Goal: Check status

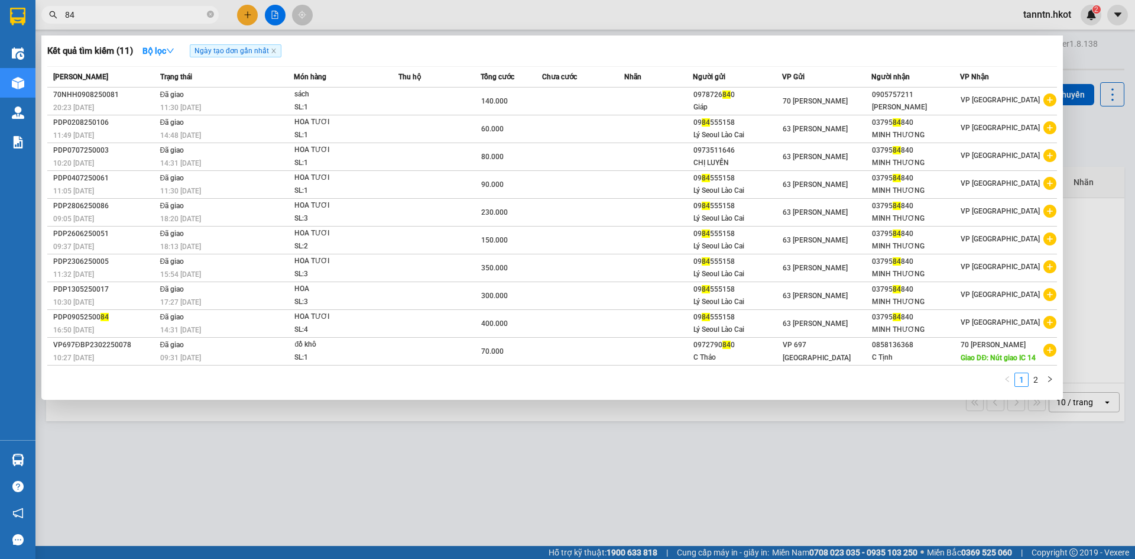
type input "8"
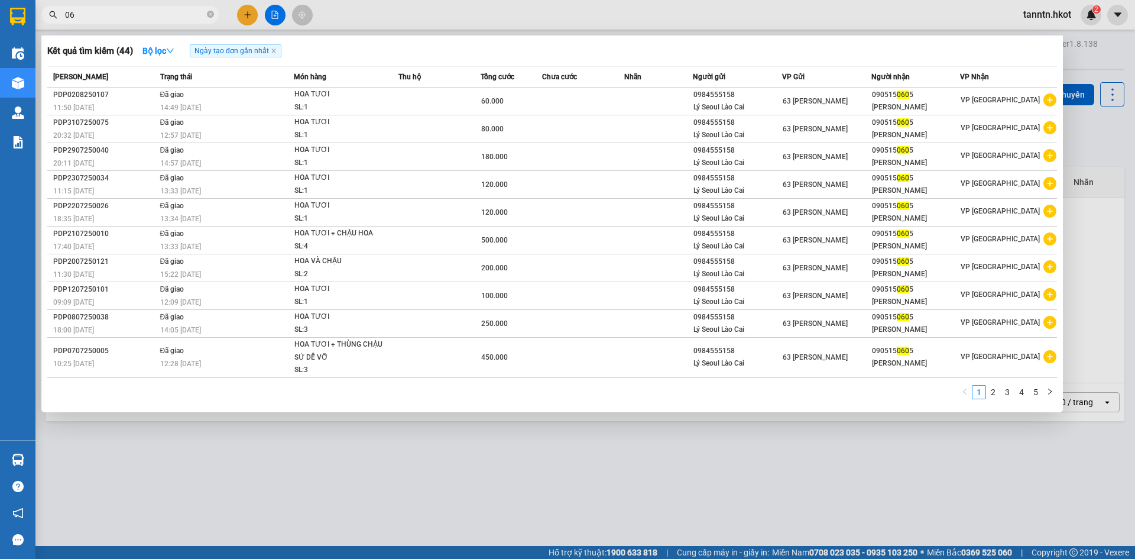
type input "0"
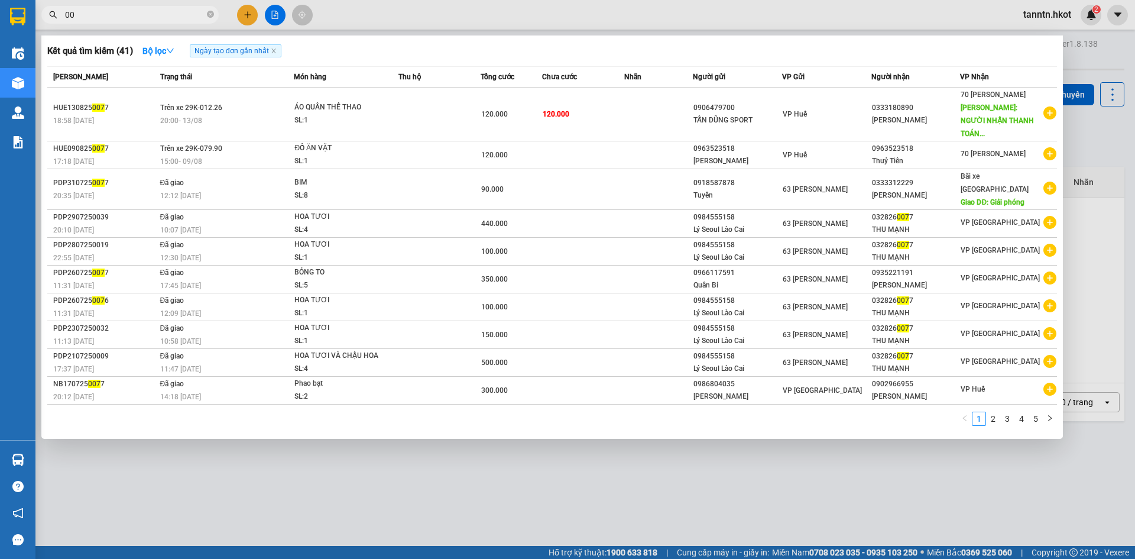
type input "0"
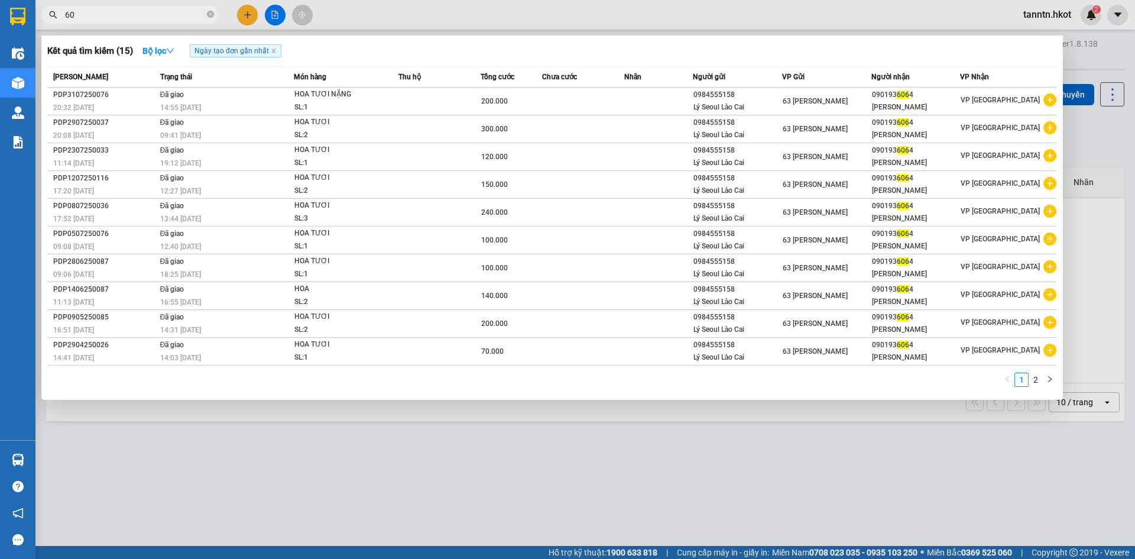
type input "6"
click at [1036, 372] on li "2" at bounding box center [1036, 379] width 14 height 14
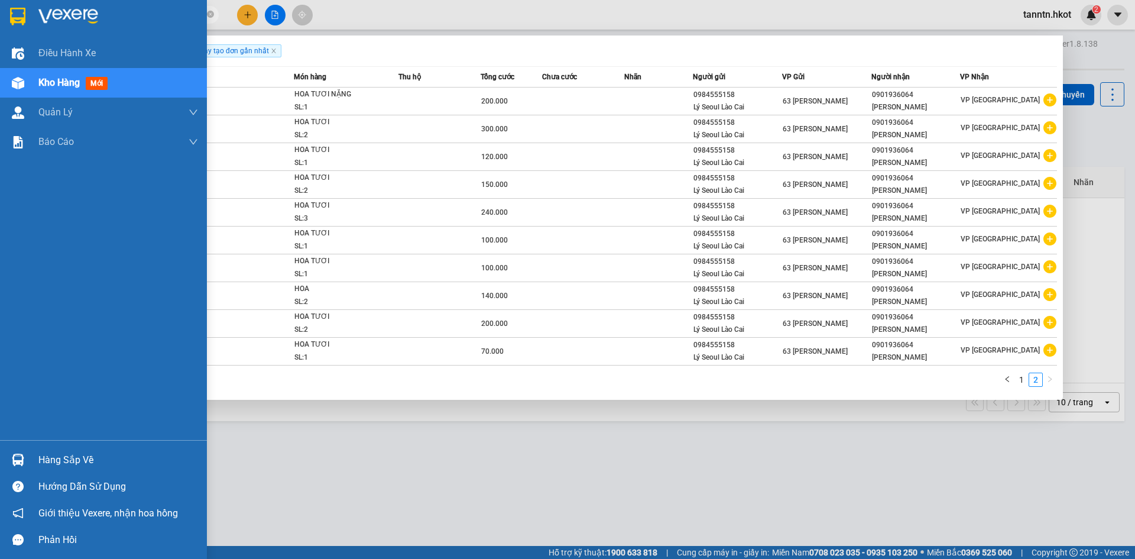
drag, startPoint x: 111, startPoint y: 12, endPoint x: 688, endPoint y: 74, distance: 580.9
click at [24, 12] on section "Kết quả tìm kiếm ( 15 ) Bộ lọc Ngày tạo đơn gần nhất Mã ĐH Trạng thái Món hàng …" at bounding box center [567, 279] width 1135 height 559
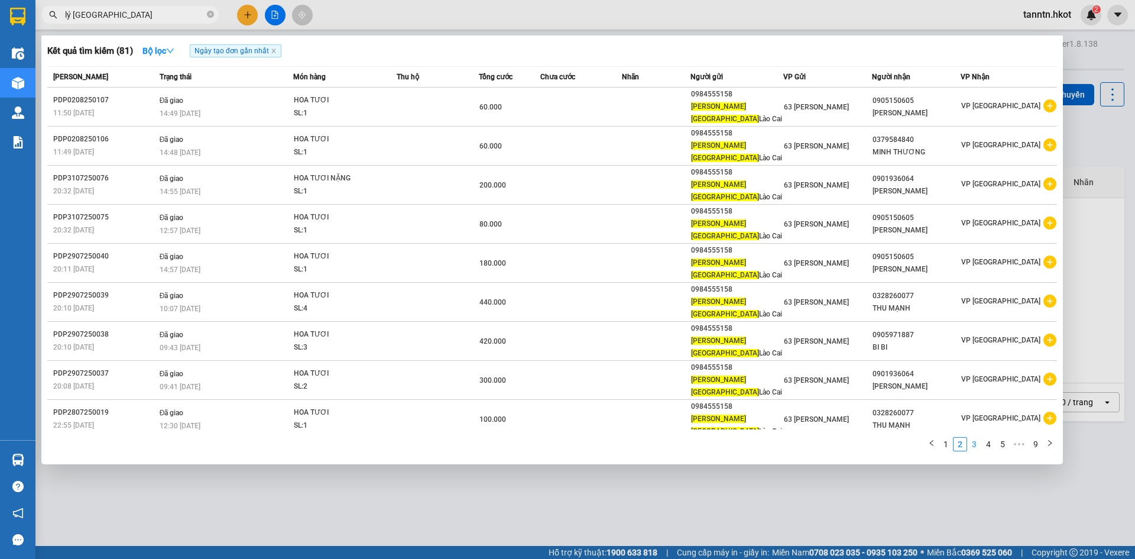
click at [974, 437] on link "3" at bounding box center [974, 443] width 13 height 13
drag, startPoint x: 126, startPoint y: 16, endPoint x: 108, endPoint y: 22, distance: 18.9
click at [0, 18] on section "Kết quả tìm kiếm ( 81 ) Bộ lọc Ngày tạo đơn gần nhất Mã ĐH Trạng thái Món hàng …" at bounding box center [567, 279] width 1135 height 559
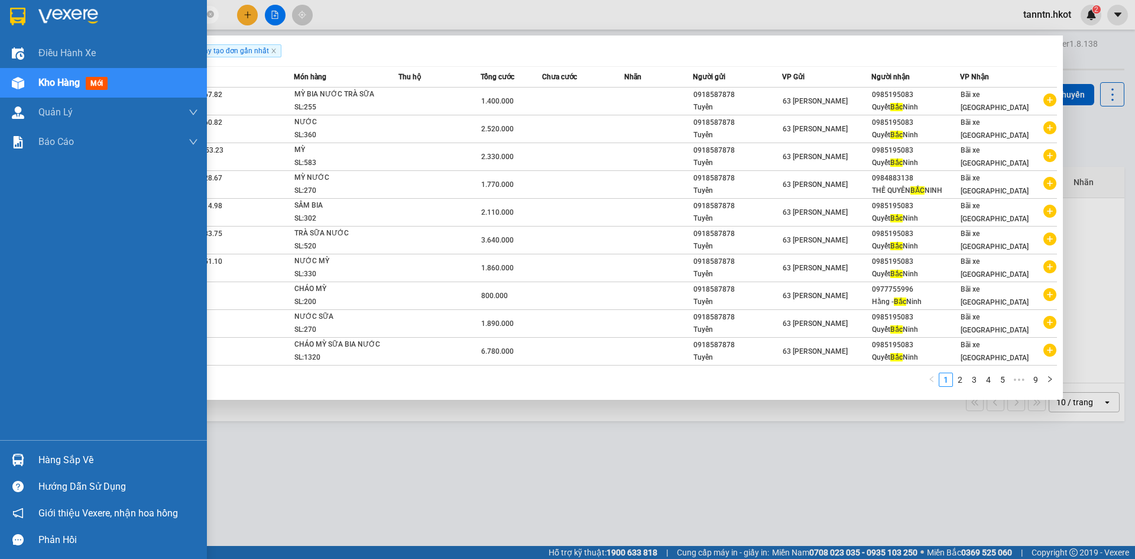
drag, startPoint x: 95, startPoint y: 15, endPoint x: 1, endPoint y: 24, distance: 94.4
click at [1, 24] on section "Kết quả tìm kiếm ( 86 ) Bộ lọc Ngày tạo đơn gần nhất Mã ĐH Trạng thái Món hàng …" at bounding box center [567, 279] width 1135 height 559
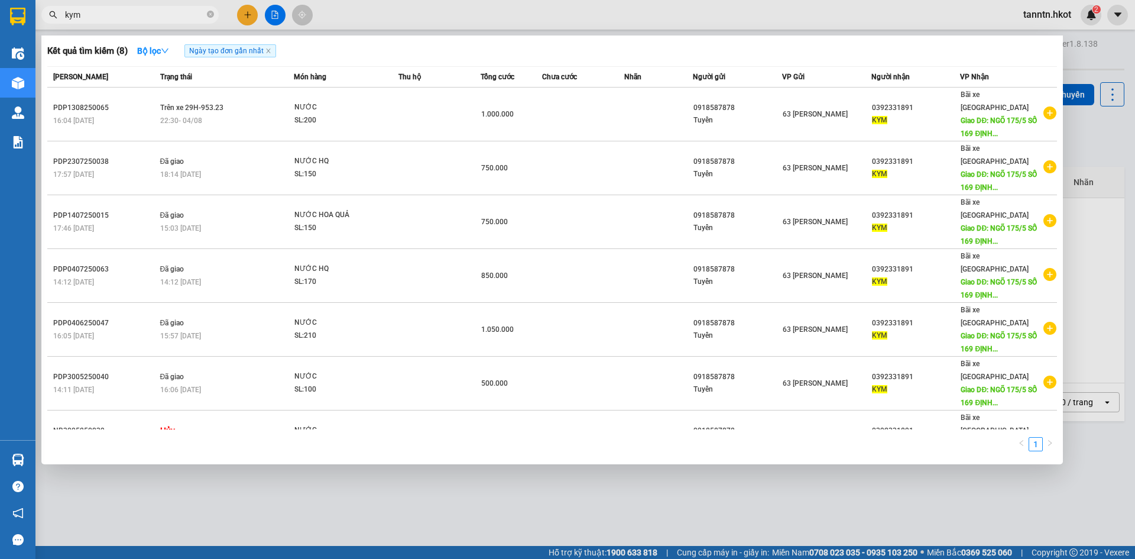
drag, startPoint x: 122, startPoint y: 11, endPoint x: 30, endPoint y: 13, distance: 92.2
click at [30, 13] on section "Kết quả tìm kiếm ( 8 ) Bộ lọc Ngày tạo đơn gần nhất Mã ĐH Trạng thái Món hàng T…" at bounding box center [567, 279] width 1135 height 559
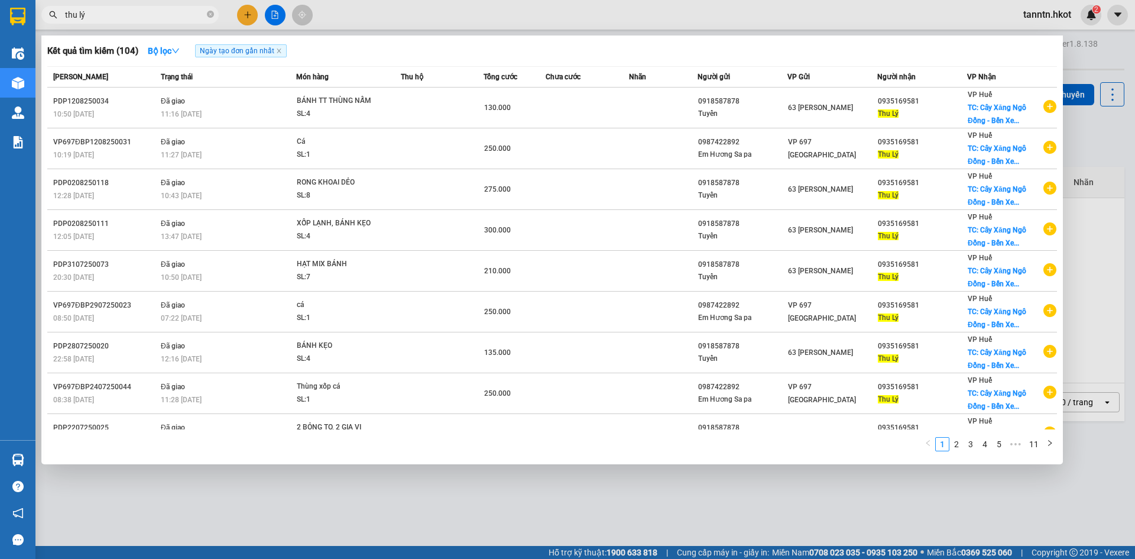
type input "thu lý"
drag, startPoint x: 118, startPoint y: 12, endPoint x: 0, endPoint y: 17, distance: 118.4
click at [0, 17] on section "Kết quả tìm kiếm ( 104 ) Bộ lọc Ngày tạo đơn gần nhất Mã ĐH Trạng thái Món hàng…" at bounding box center [567, 279] width 1135 height 559
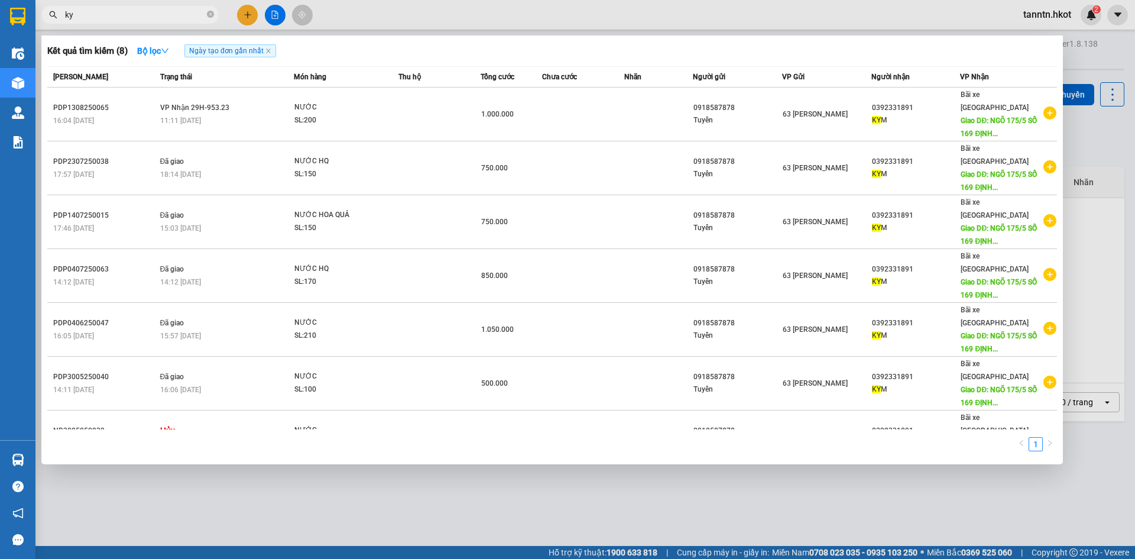
type input "k"
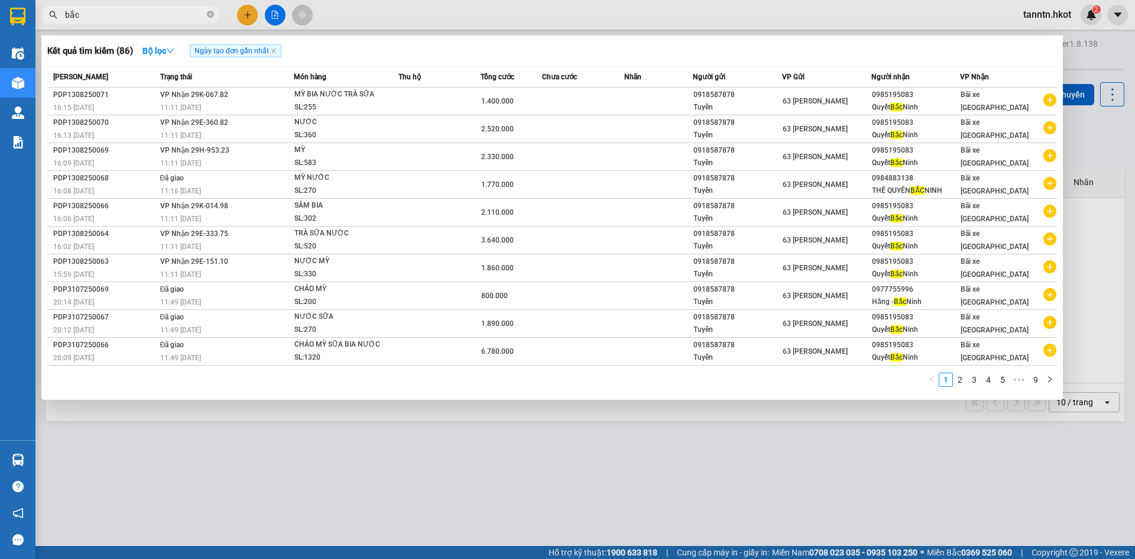
drag, startPoint x: 95, startPoint y: 14, endPoint x: 43, endPoint y: 21, distance: 52.4
click at [43, 21] on div "bắc" at bounding box center [115, 15] width 231 height 18
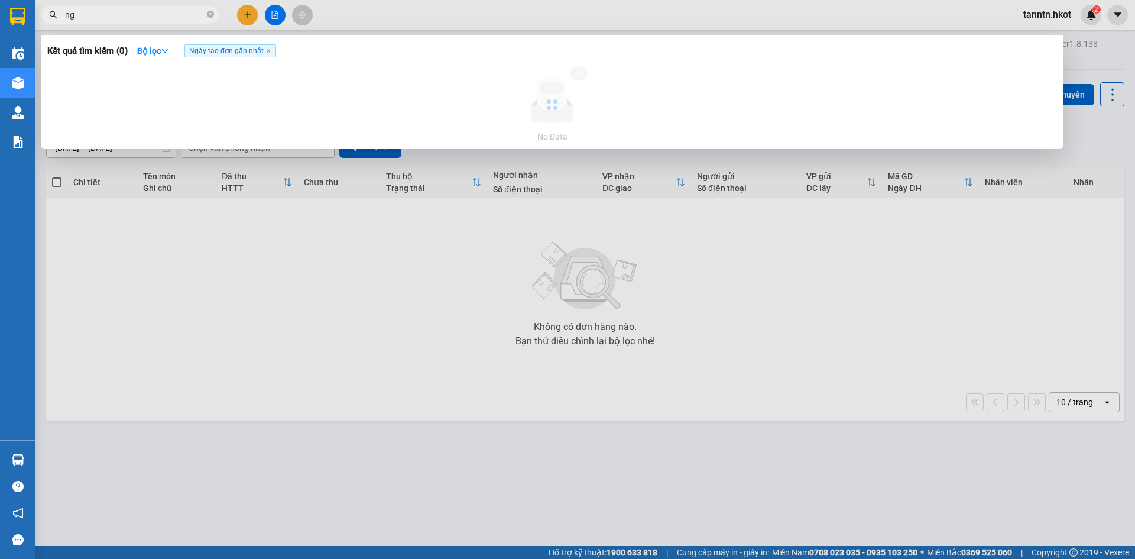
type input "n"
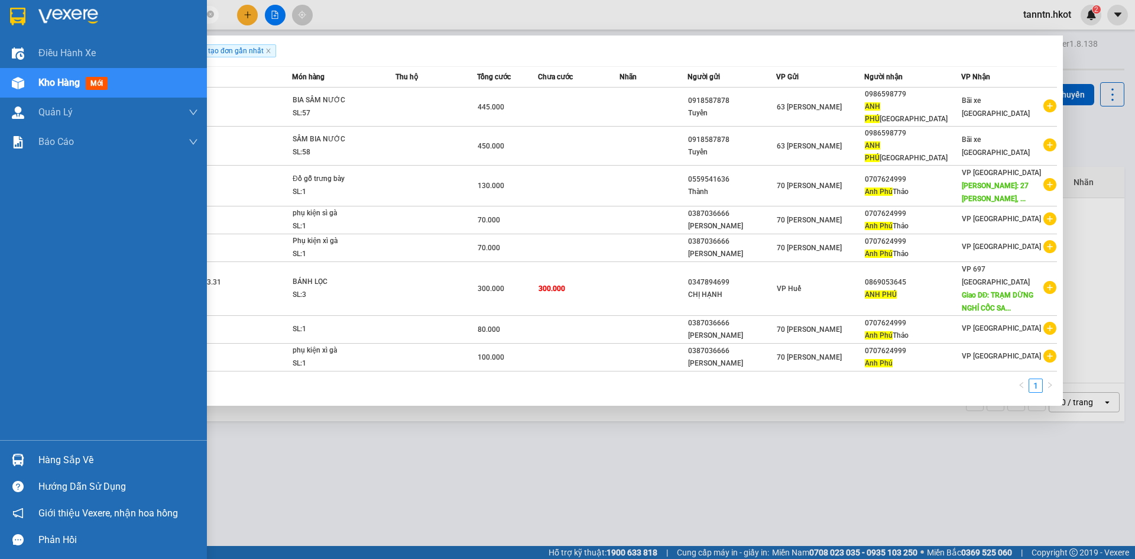
drag, startPoint x: 119, startPoint y: 17, endPoint x: 24, endPoint y: 20, distance: 94.6
click at [24, 20] on section "Kết quả tìm kiếm ( 8 ) Bộ lọc Ngày tạo đơn gần nhất Mã ĐH Trạng thái Món hàng T…" at bounding box center [567, 279] width 1135 height 559
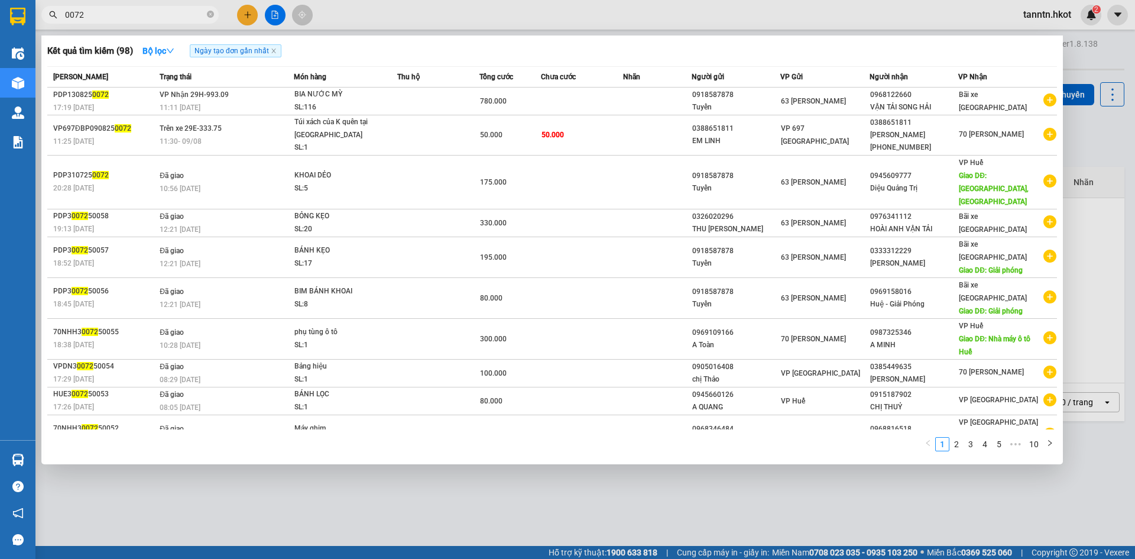
click at [140, 20] on input "0072" at bounding box center [135, 14] width 140 height 13
paste input "PDP0808250061"
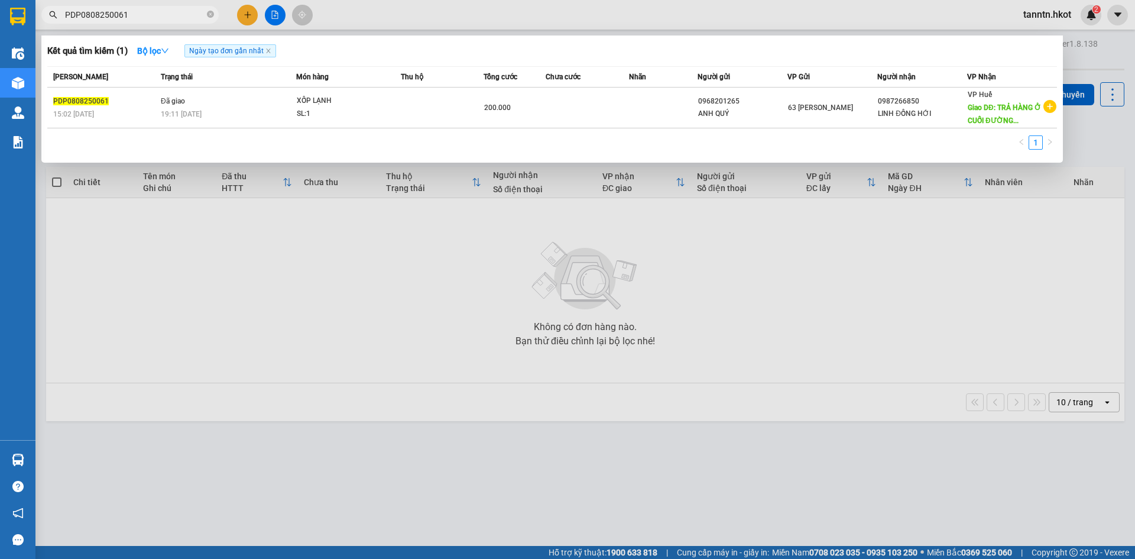
click at [171, 12] on input "PDP0808250061" at bounding box center [135, 14] width 140 height 13
paste input "0"
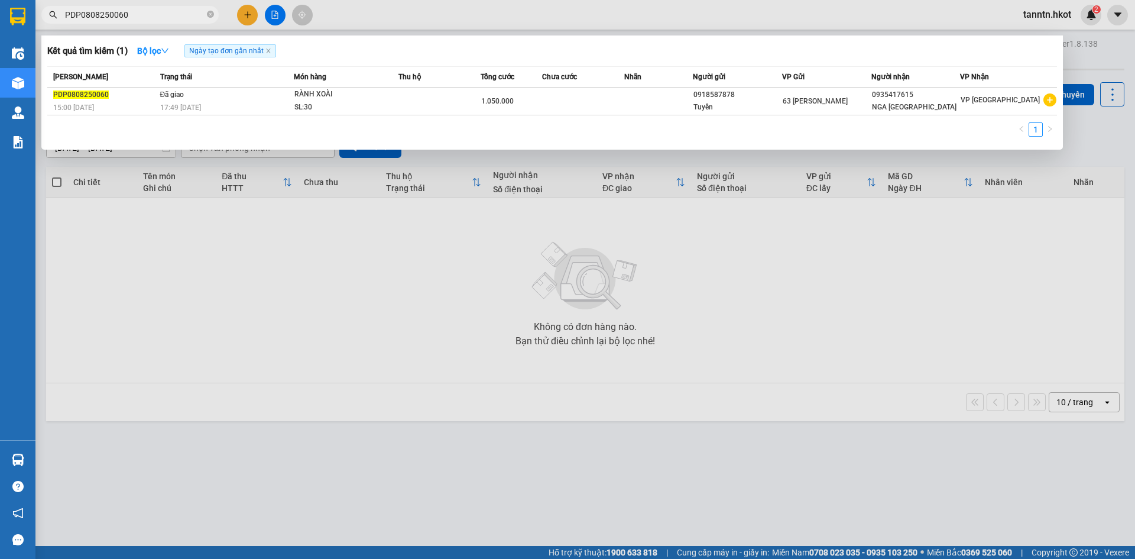
type input "PDP0808250060"
